Goal: Task Accomplishment & Management: Manage account settings

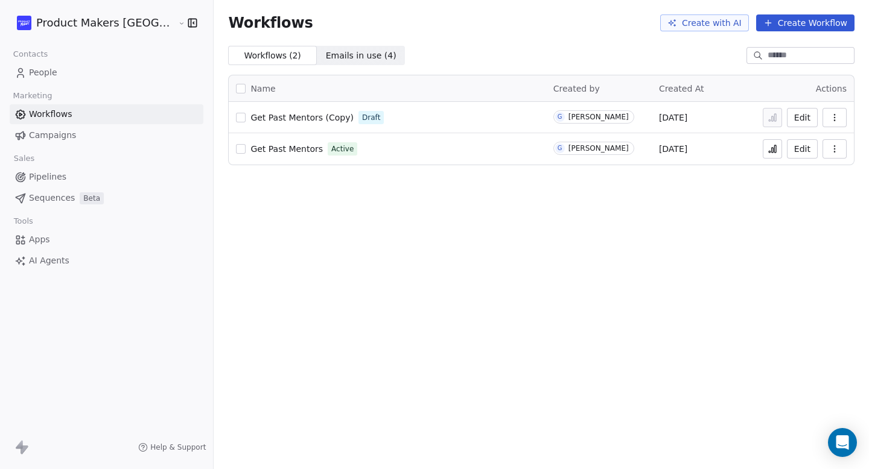
click at [89, 144] on link "Campaigns" at bounding box center [107, 135] width 194 height 20
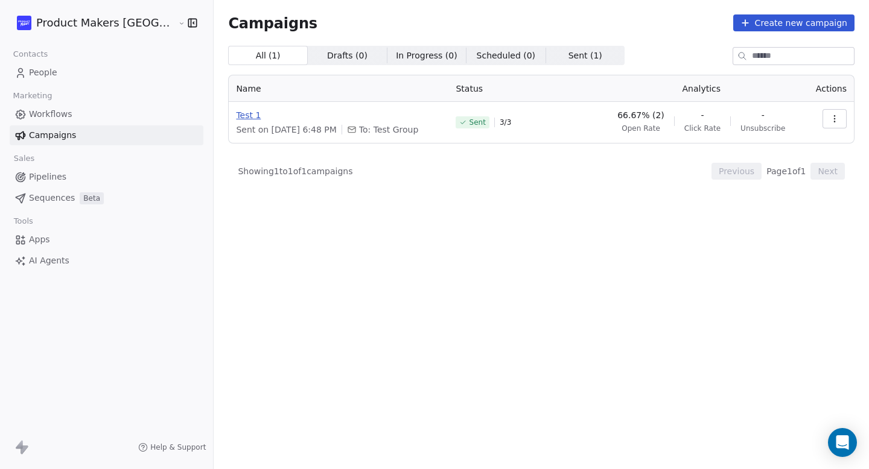
click at [236, 113] on span "Test 1" at bounding box center [338, 115] width 205 height 12
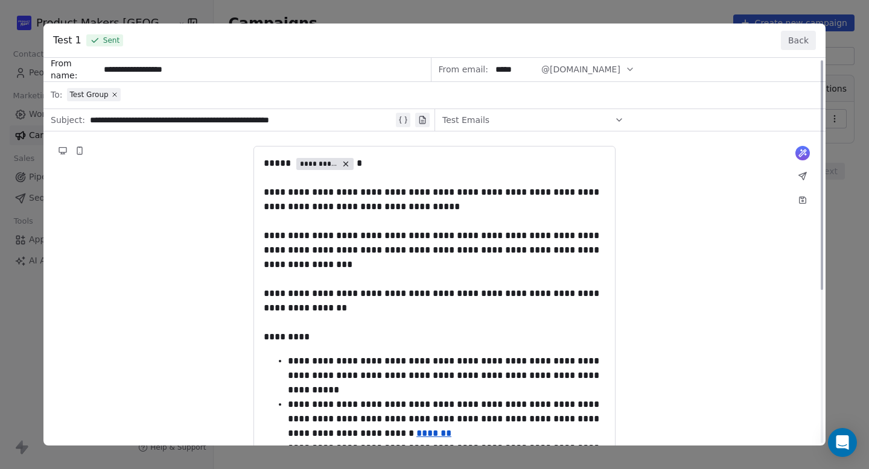
click at [84, 98] on div "**********" at bounding box center [434, 390] width 782 height 665
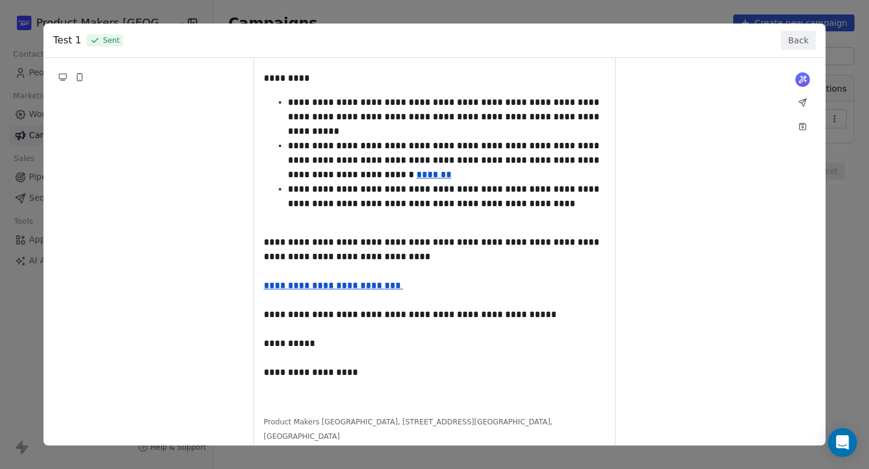
click at [809, 42] on button "Back" at bounding box center [797, 40] width 35 height 19
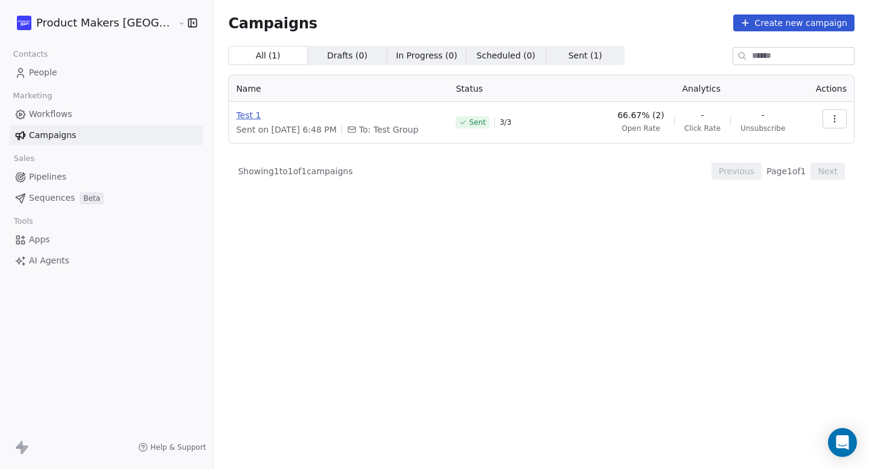
click at [236, 116] on span "Test 1" at bounding box center [338, 115] width 205 height 12
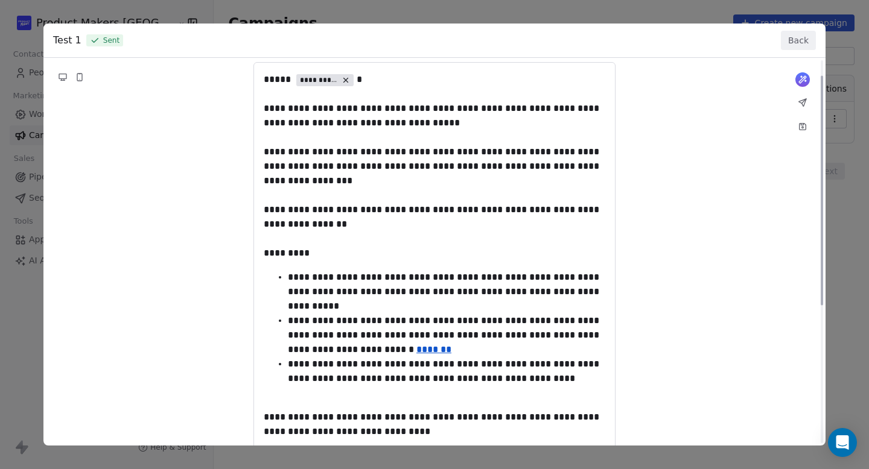
scroll to position [0, 0]
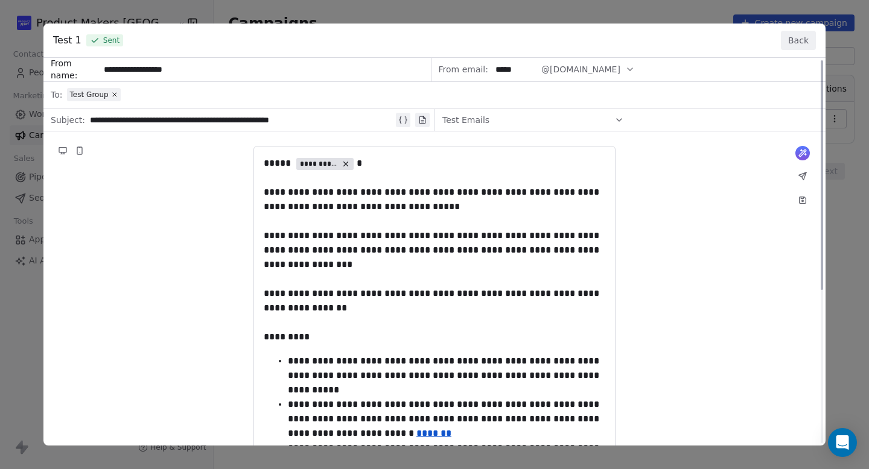
click at [89, 92] on div "**********" at bounding box center [434, 390] width 782 height 665
click at [619, 123] on div "**********" at bounding box center [434, 390] width 782 height 665
click at [809, 42] on button "Back" at bounding box center [797, 40] width 35 height 19
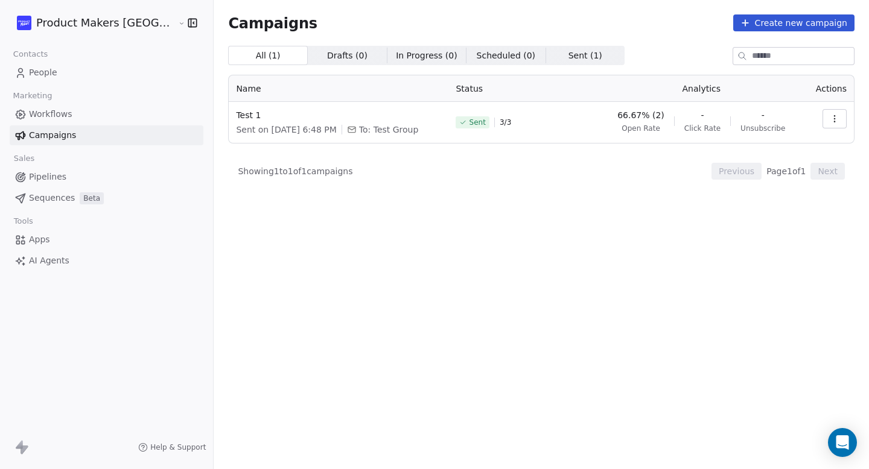
click at [44, 69] on span "People" at bounding box center [43, 72] width 28 height 13
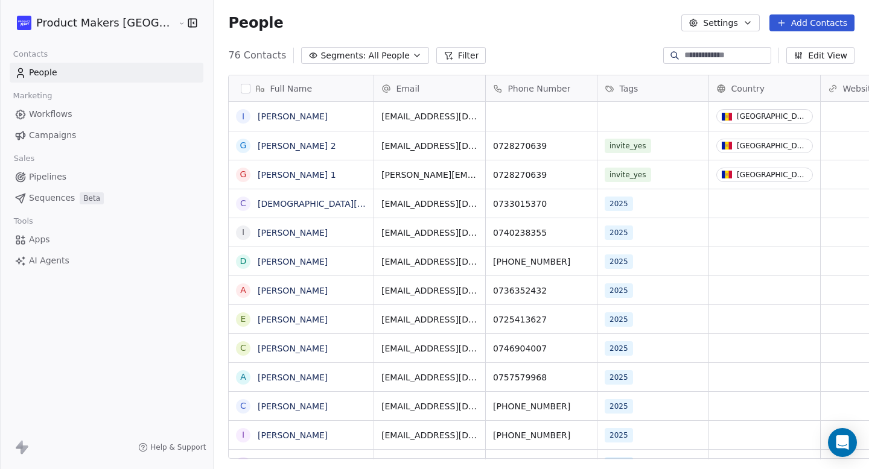
click at [55, 133] on span "Campaigns" at bounding box center [52, 135] width 47 height 13
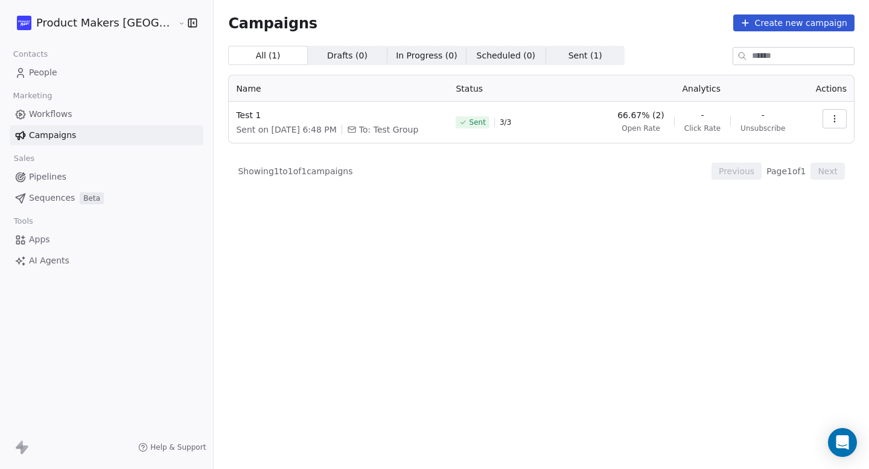
click at [568, 58] on span "Sent ( 1 )" at bounding box center [585, 55] width 34 height 13
click at [236, 115] on span "Test 1" at bounding box center [338, 115] width 205 height 12
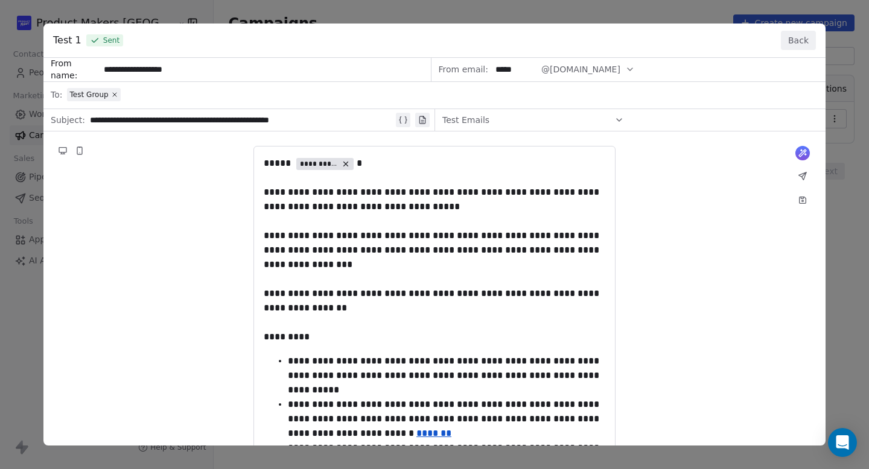
click at [177, 117] on div "**********" at bounding box center [434, 390] width 782 height 665
click at [285, 120] on div "**********" at bounding box center [434, 390] width 782 height 665
click at [130, 66] on div "**********" at bounding box center [434, 390] width 782 height 665
click at [82, 97] on div "**********" at bounding box center [434, 390] width 782 height 665
click at [785, 46] on button "Back" at bounding box center [797, 40] width 35 height 19
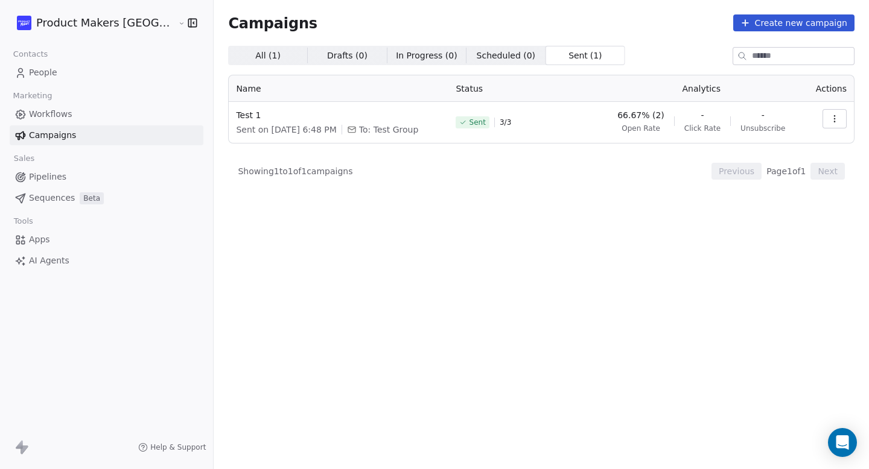
click at [42, 175] on span "Pipelines" at bounding box center [47, 177] width 37 height 13
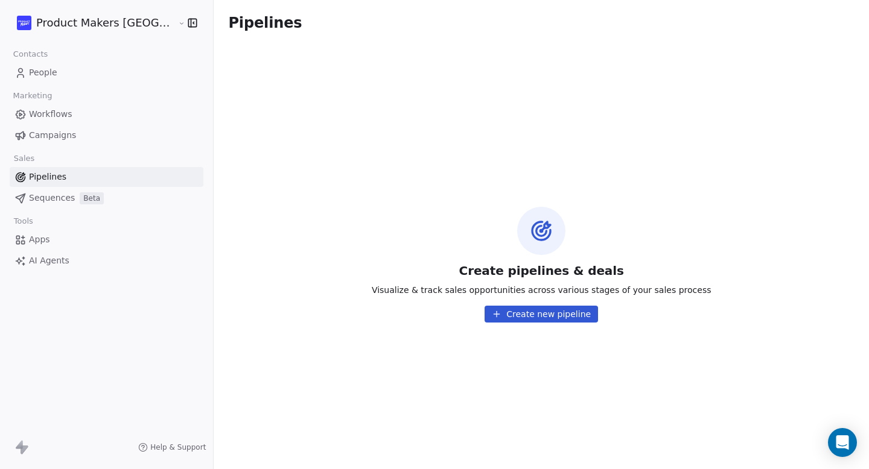
click at [49, 194] on span "Sequences" at bounding box center [52, 198] width 46 height 13
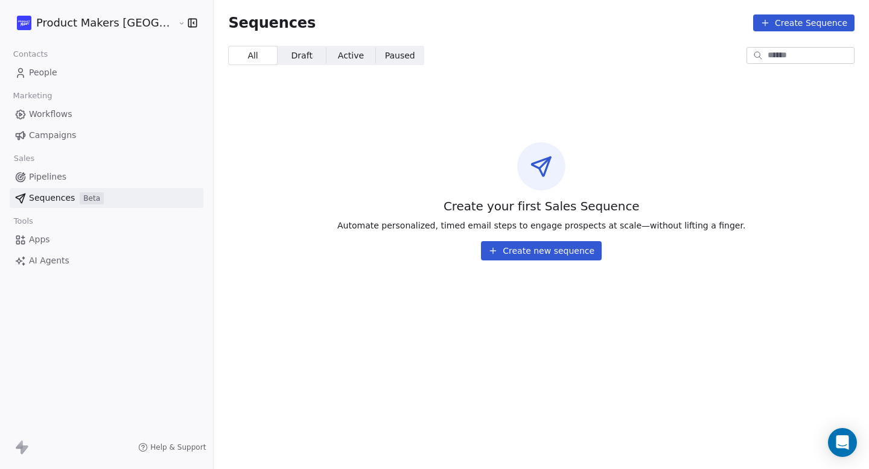
click at [45, 104] on span "Marketing" at bounding box center [32, 96] width 49 height 18
click at [51, 112] on span "Workflows" at bounding box center [50, 114] width 43 height 13
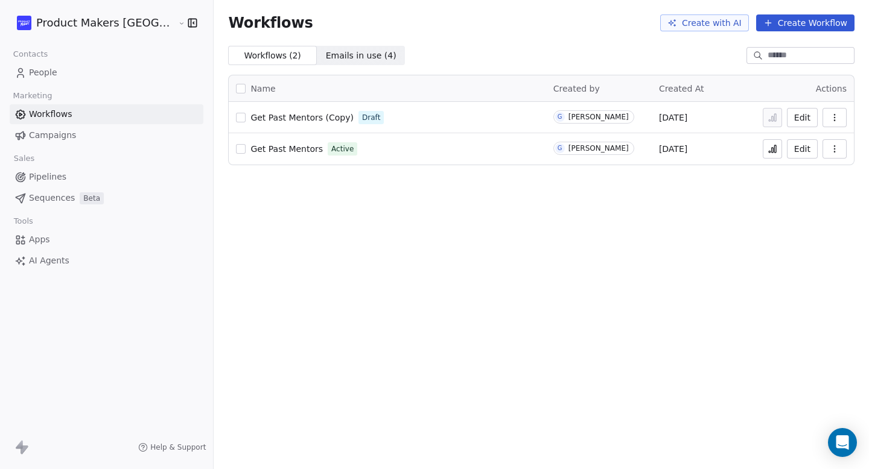
click at [250, 153] on span "Get Past Mentors" at bounding box center [286, 149] width 72 height 10
click at [57, 67] on link "People" at bounding box center [107, 73] width 194 height 20
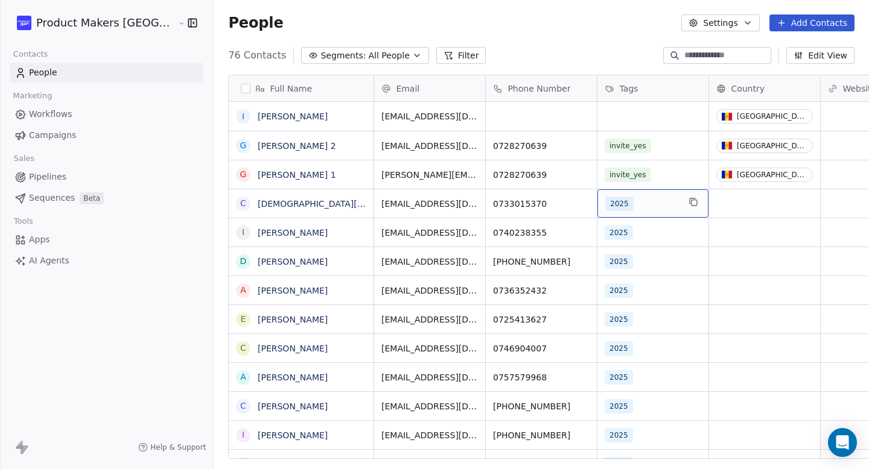
click at [605, 205] on span "2025" at bounding box center [619, 204] width 28 height 14
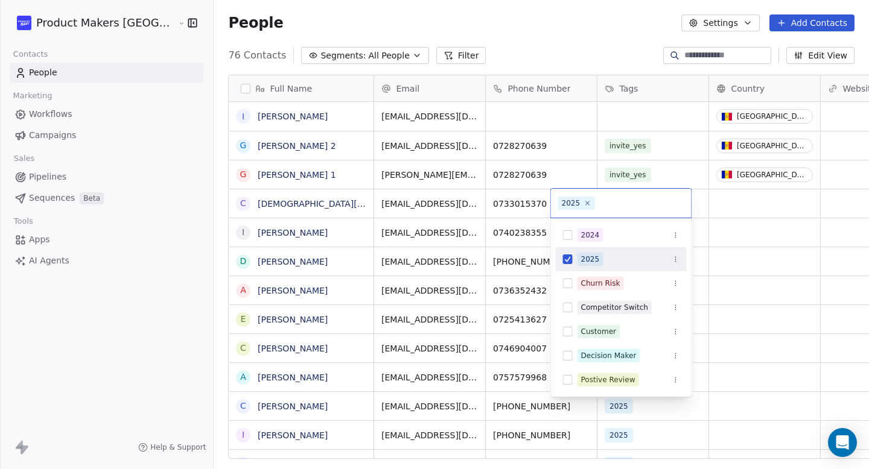
click at [674, 261] on icon "Suggestions" at bounding box center [675, 259] width 7 height 7
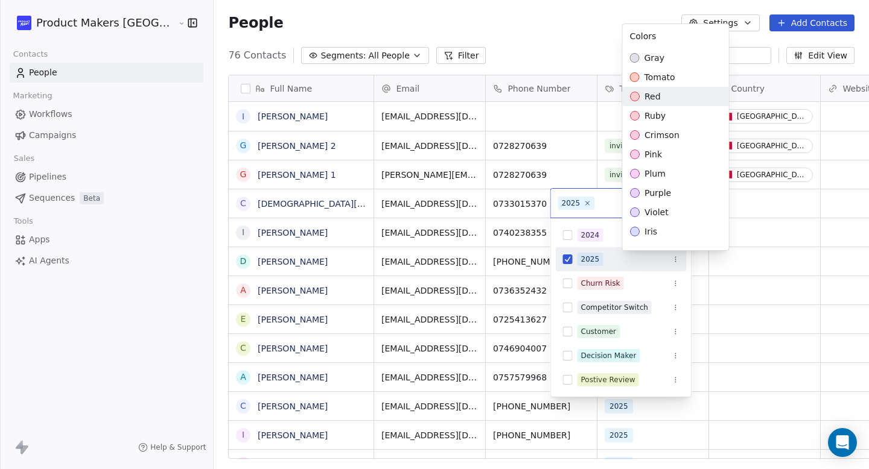
click at [587, 260] on html "Product Makers [GEOGRAPHIC_DATA] Contacts People Marketing Workflows Campaigns …" at bounding box center [434, 234] width 869 height 469
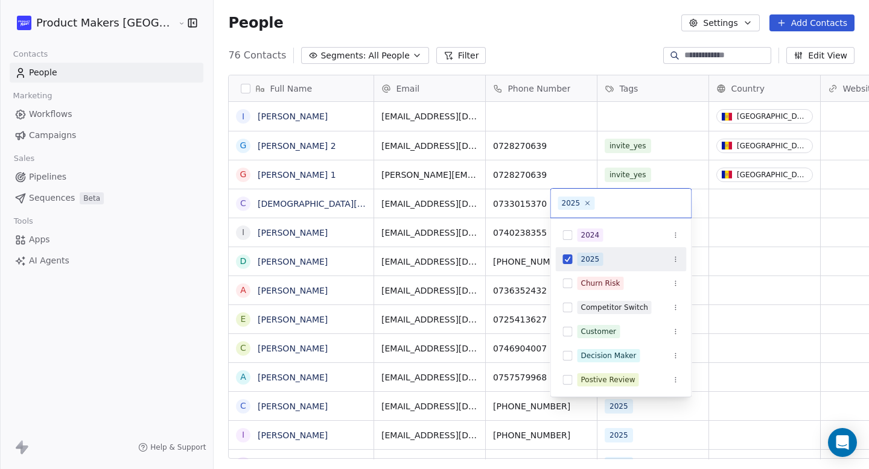
click at [587, 260] on div "2025" at bounding box center [590, 259] width 19 height 11
click at [674, 260] on icon "Suggestions" at bounding box center [675, 259] width 7 height 7
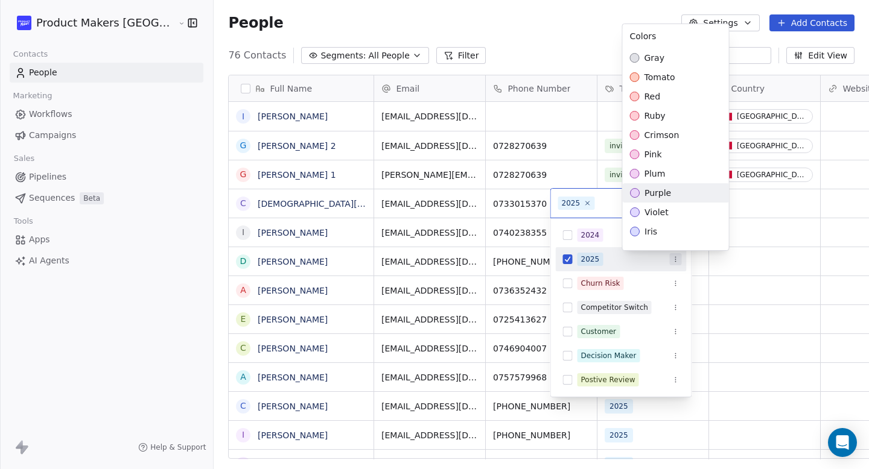
scroll to position [305, 0]
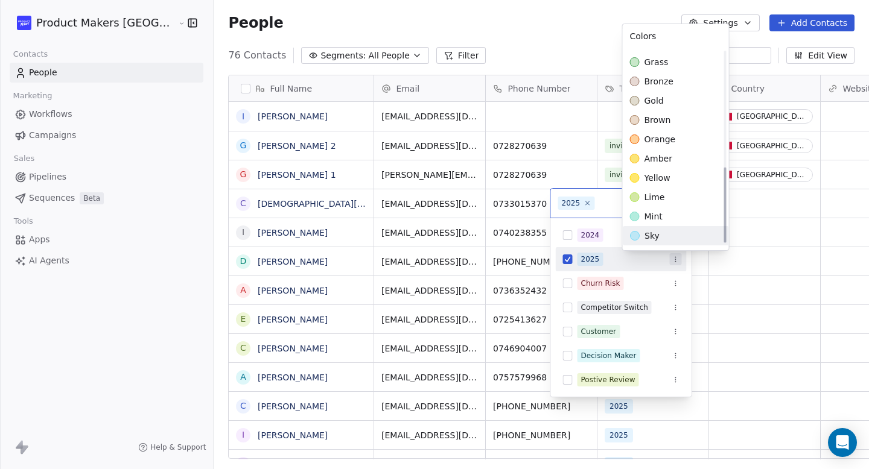
click at [587, 259] on html "Product Makers [GEOGRAPHIC_DATA] Contacts People Marketing Workflows Campaigns …" at bounding box center [434, 234] width 869 height 469
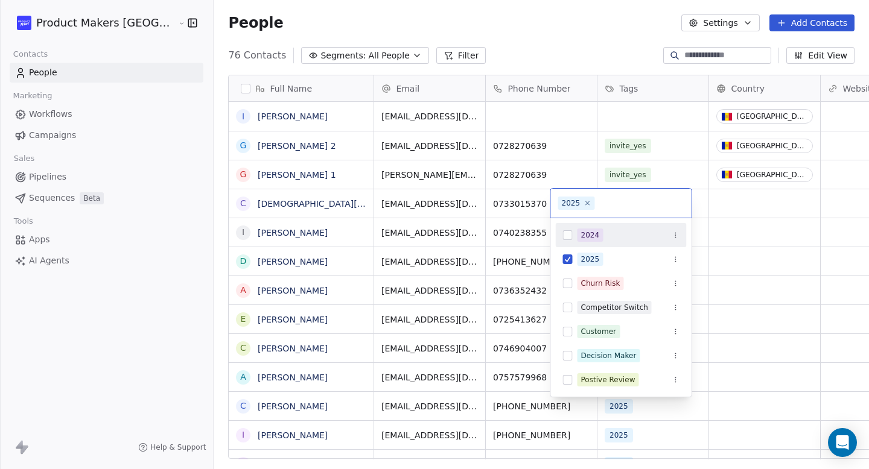
click at [569, 204] on div "2025" at bounding box center [571, 203] width 19 height 11
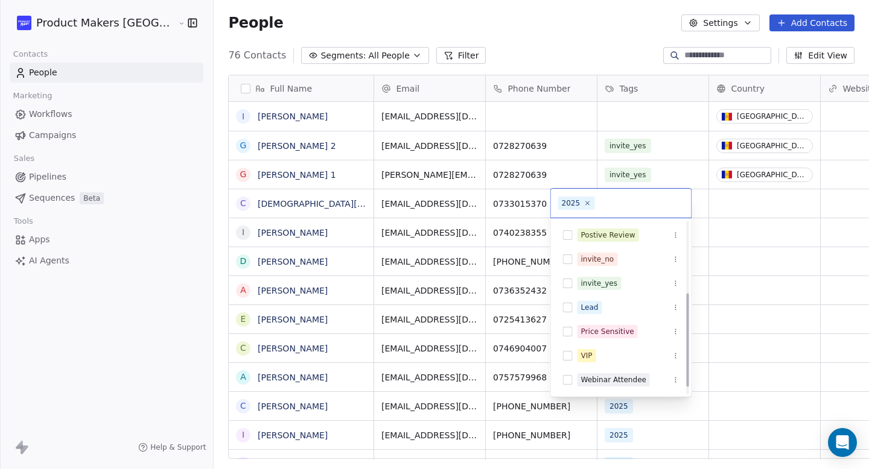
scroll to position [0, 0]
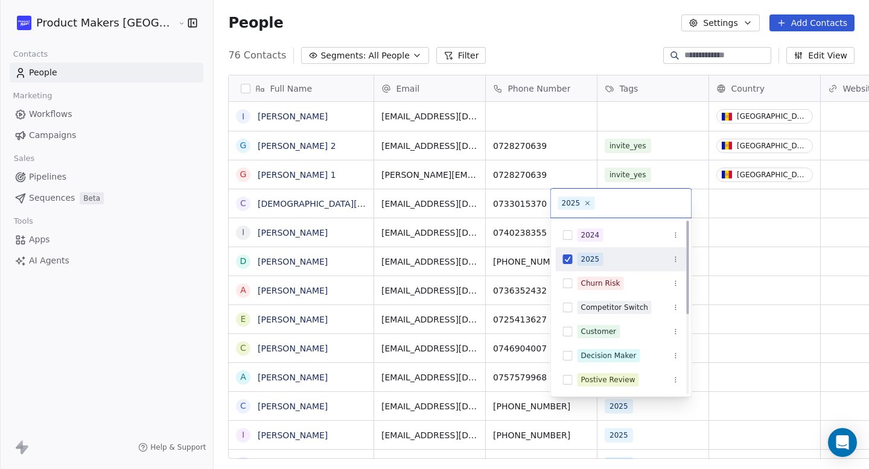
click at [675, 258] on icon "Suggestions" at bounding box center [675, 259] width 7 height 7
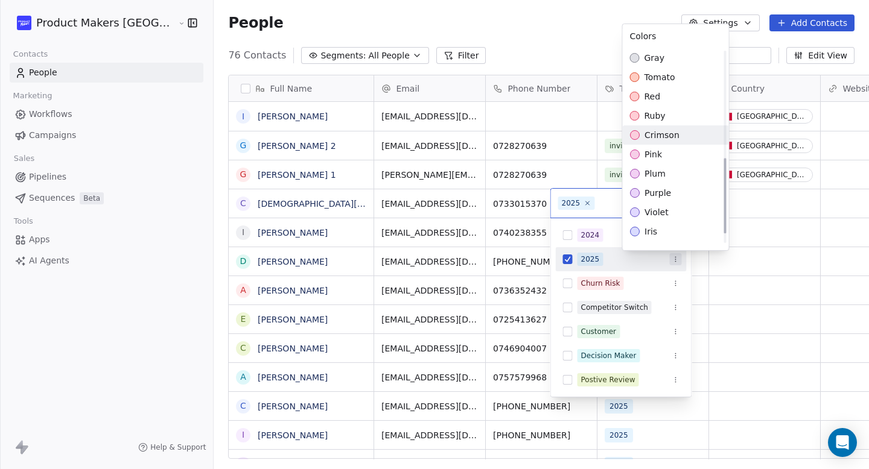
scroll to position [305, 0]
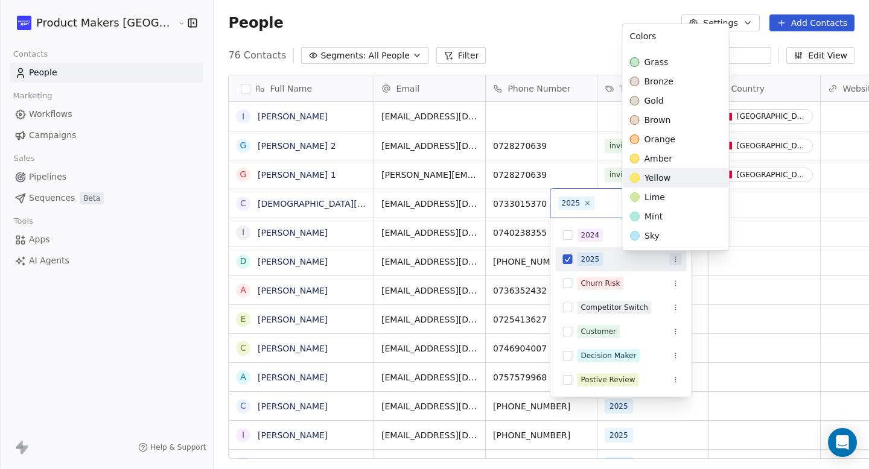
click at [584, 261] on html "Product Makers [GEOGRAPHIC_DATA] Contacts People Marketing Workflows Campaigns …" at bounding box center [434, 234] width 869 height 469
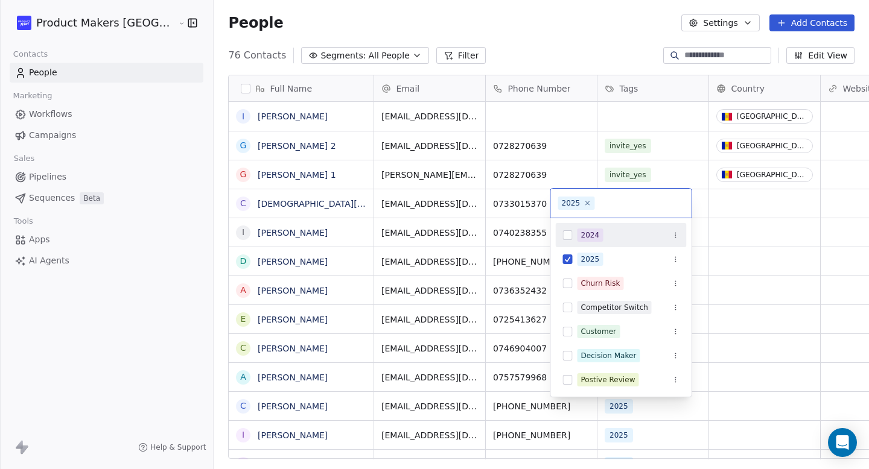
click at [577, 200] on div "2025" at bounding box center [571, 203] width 19 height 11
click at [584, 203] on icon at bounding box center [587, 203] width 8 height 8
click at [578, 256] on span "2025" at bounding box center [590, 259] width 26 height 13
click at [674, 263] on button "Suggestions" at bounding box center [675, 259] width 12 height 12
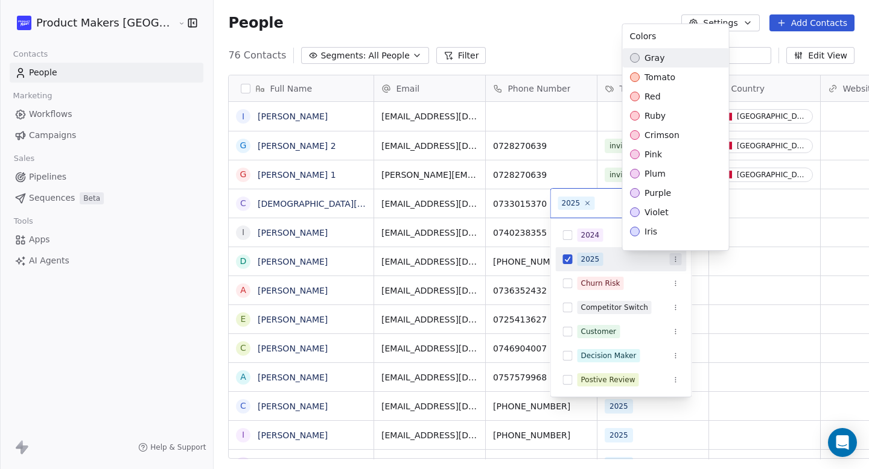
click at [664, 267] on html "Product Makers [GEOGRAPHIC_DATA] Contacts People Marketing Workflows Campaigns …" at bounding box center [434, 234] width 869 height 469
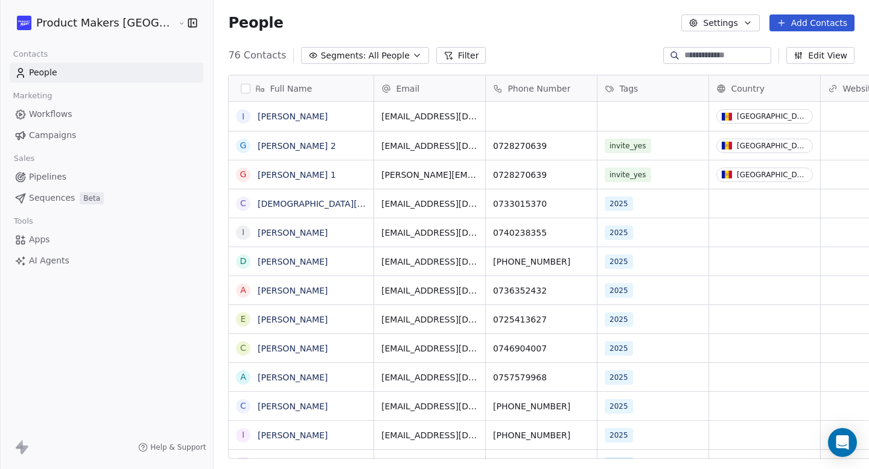
click at [514, 241] on html "Product Makers [GEOGRAPHIC_DATA] Contacts People Marketing Workflows Campaigns …" at bounding box center [434, 234] width 869 height 469
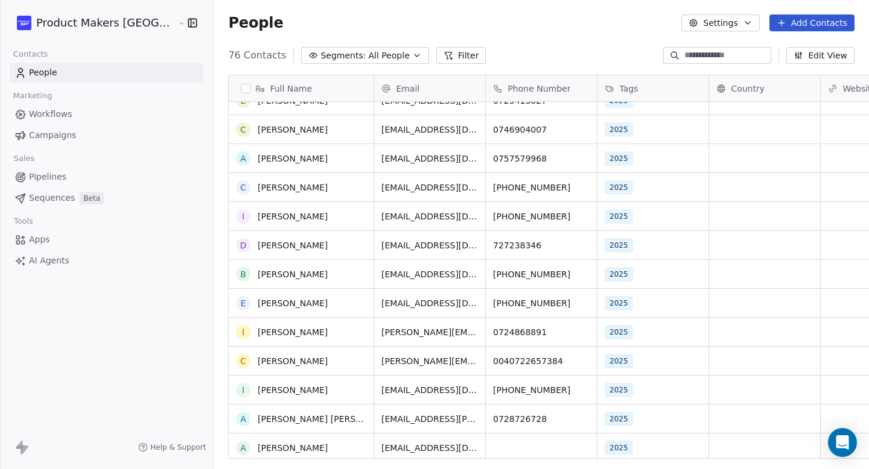
scroll to position [0, 0]
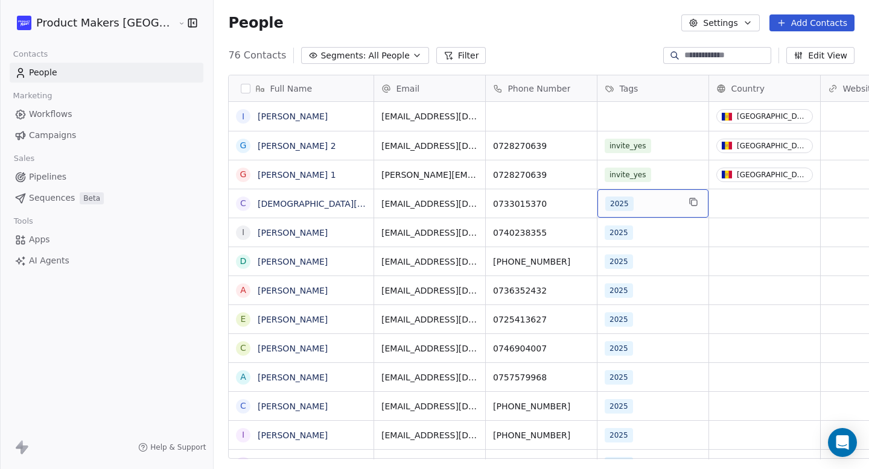
click at [605, 197] on span "2025" at bounding box center [619, 204] width 28 height 14
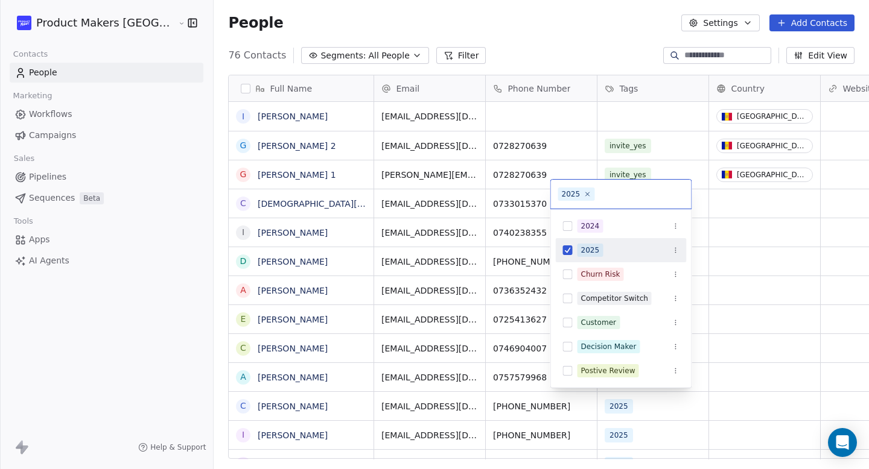
click at [677, 250] on icon "Suggestions" at bounding box center [675, 250] width 7 height 7
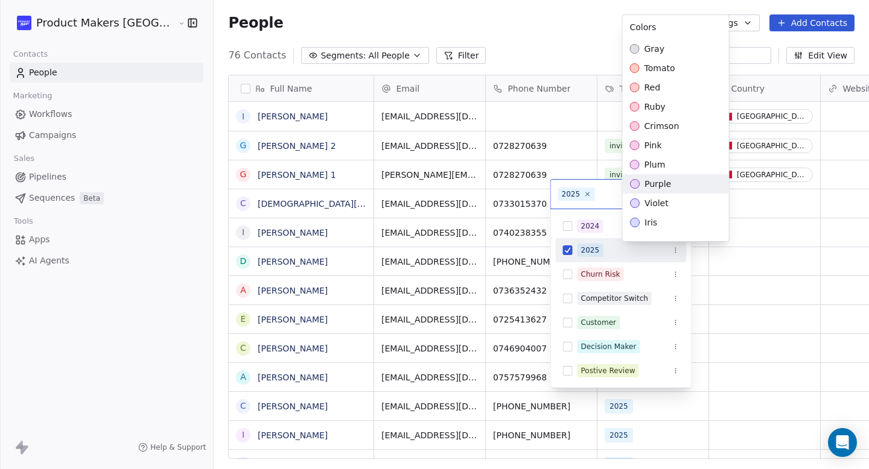
click at [579, 247] on html "Product Makers [GEOGRAPHIC_DATA] Contacts People Marketing Workflows Campaigns …" at bounding box center [434, 234] width 869 height 469
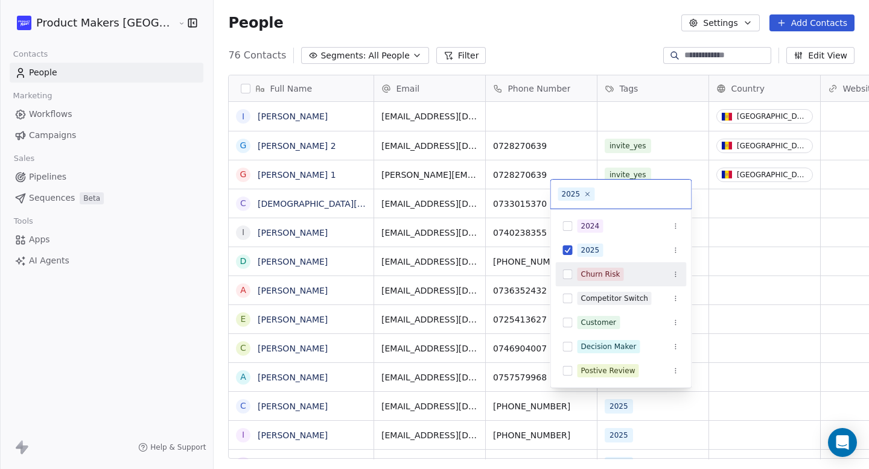
click at [457, 81] on html "Product Makers [GEOGRAPHIC_DATA] Contacts People Marketing Workflows Campaigns …" at bounding box center [434, 234] width 869 height 469
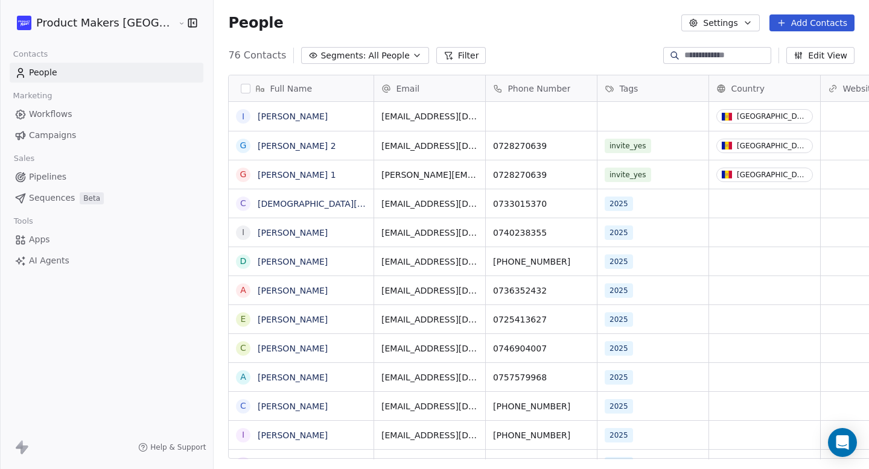
click at [743, 23] on button "Settings" at bounding box center [720, 22] width 78 height 17
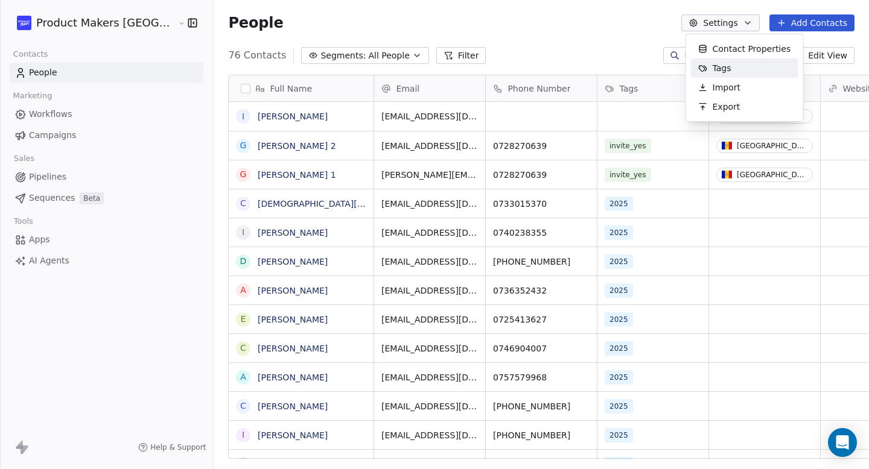
click at [724, 69] on span "Tags" at bounding box center [721, 68] width 19 height 13
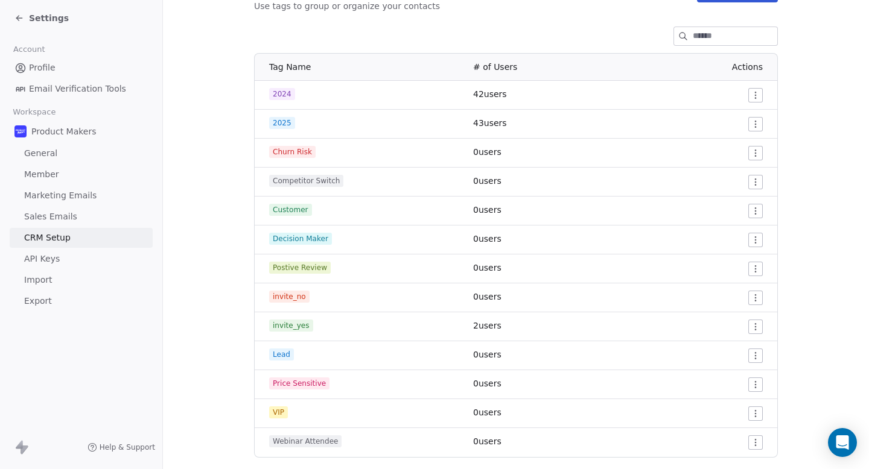
click at [753, 122] on html "Settings Account Profile Email Verification Tools Workspace Product Makers Gene…" at bounding box center [434, 234] width 869 height 469
click at [739, 144] on div "Edit" at bounding box center [727, 148] width 57 height 19
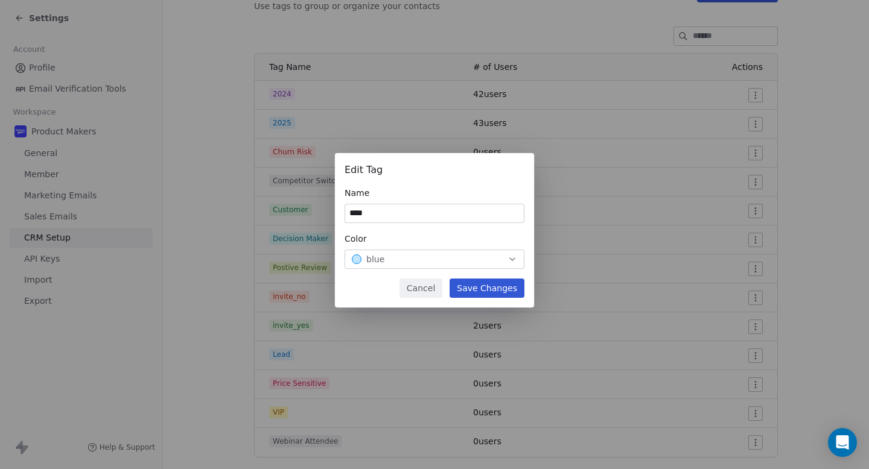
click at [379, 206] on input "****" at bounding box center [434, 213] width 179 height 18
type input "**"
click at [478, 281] on button "Save Changes" at bounding box center [486, 288] width 75 height 19
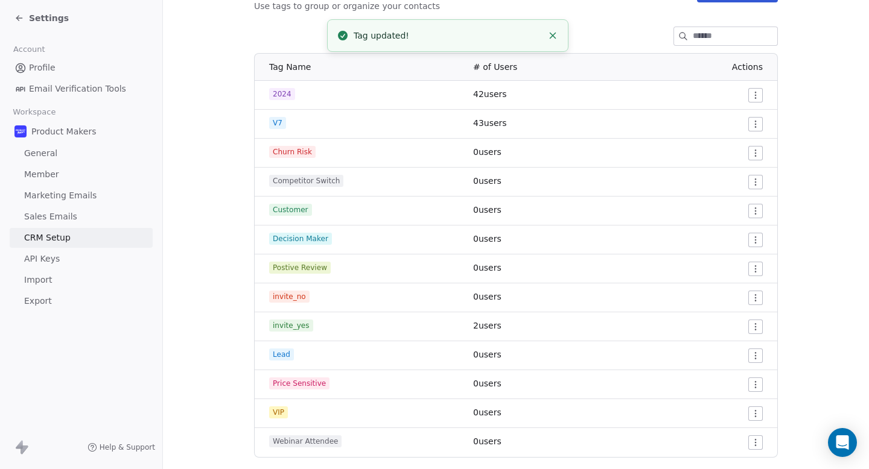
click at [745, 96] on html "Settings Account Profile Email Verification Tools Workspace Product Makers Gene…" at bounding box center [434, 234] width 869 height 469
click at [733, 121] on span "Edit" at bounding box center [729, 119] width 16 height 12
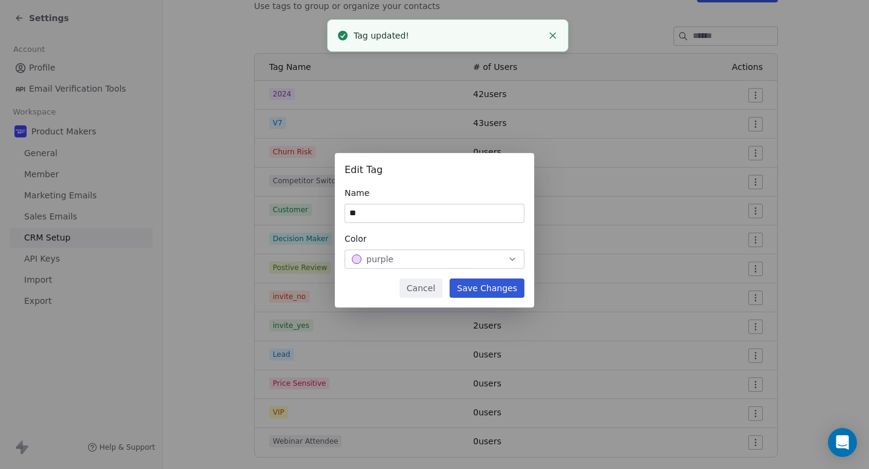
type input "**"
click at [463, 291] on button "Save Changes" at bounding box center [486, 288] width 75 height 19
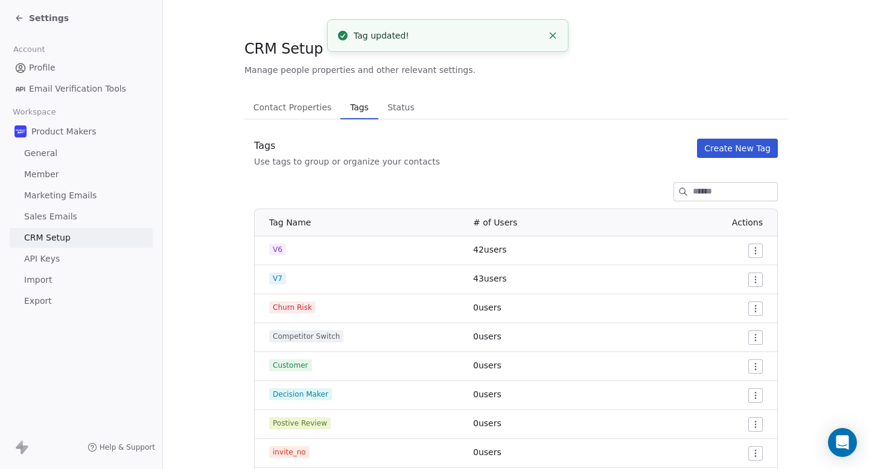
click at [21, 16] on icon at bounding box center [19, 18] width 10 height 10
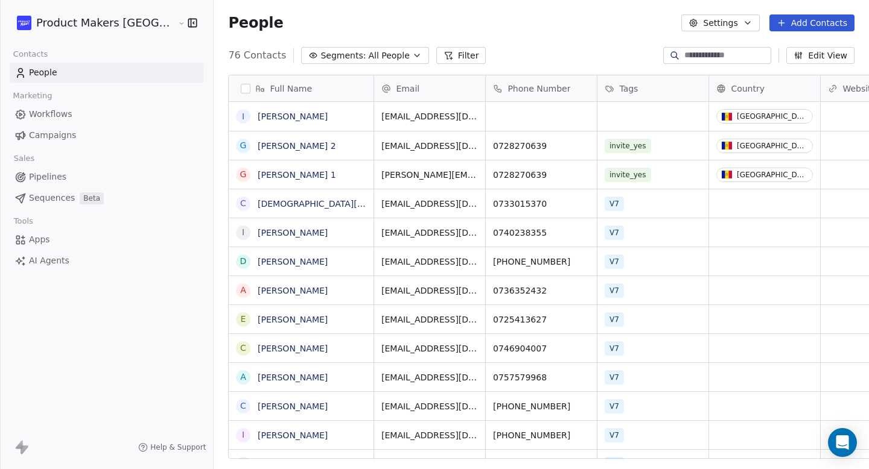
click at [69, 113] on span "Workflows" at bounding box center [50, 114] width 43 height 13
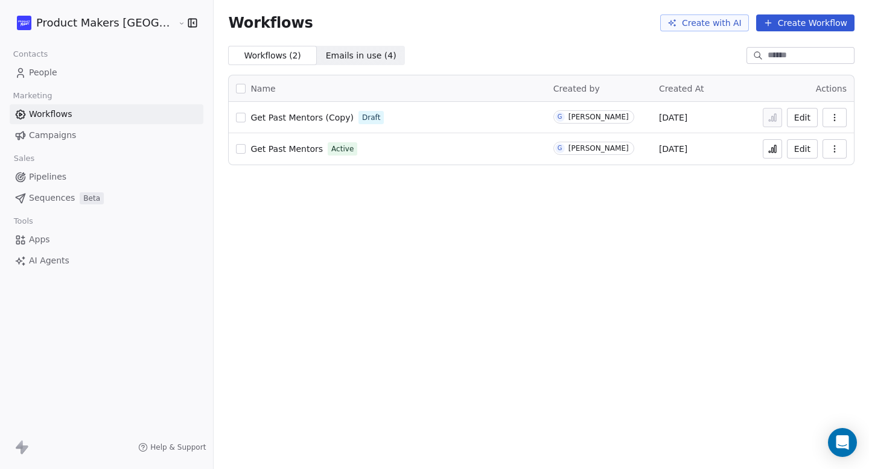
click at [250, 150] on span "Get Past Mentors" at bounding box center [286, 149] width 72 height 10
click at [236, 118] on button "button" at bounding box center [241, 118] width 10 height 10
click at [843, 122] on button "button" at bounding box center [834, 117] width 24 height 19
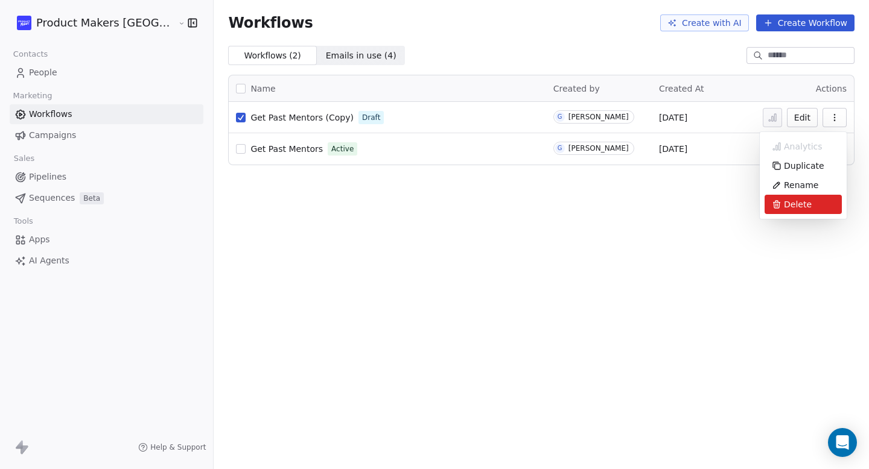
click at [820, 203] on div "Delete" at bounding box center [802, 204] width 77 height 19
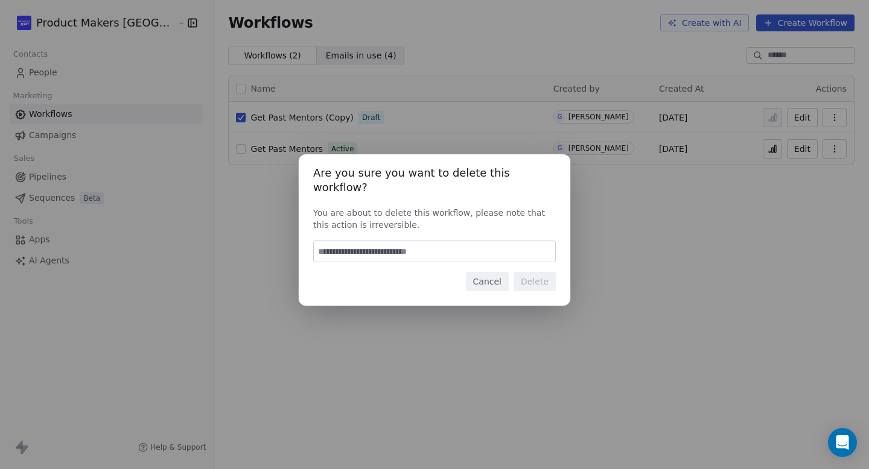
click at [504, 249] on input at bounding box center [434, 251] width 241 height 21
type input "*"
type input "******"
click at [526, 275] on button "Delete" at bounding box center [534, 281] width 42 height 19
